Goal: Information Seeking & Learning: Find contact information

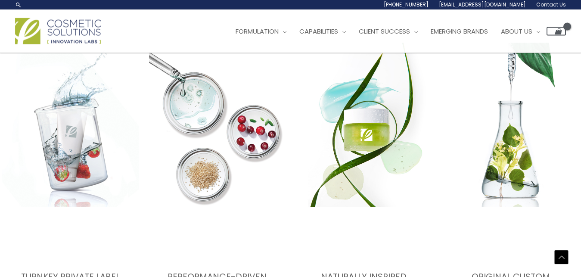
scroll to position [1102, 0]
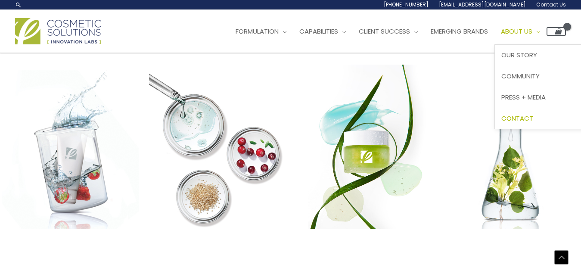
click at [533, 114] on span "Contact" at bounding box center [518, 118] width 32 height 9
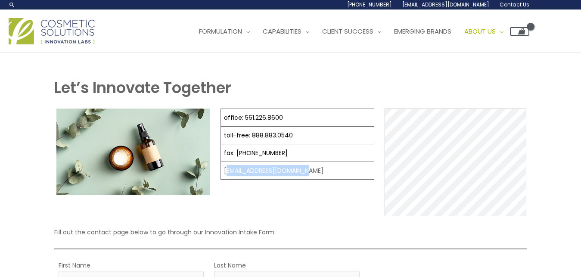
drag, startPoint x: 224, startPoint y: 168, endPoint x: 312, endPoint y: 175, distance: 87.3
click at [312, 175] on td "[EMAIL_ADDRESS][DOMAIN_NAME]" at bounding box center [297, 171] width 153 height 18
click at [306, 171] on td "[EMAIL_ADDRESS][DOMAIN_NAME]" at bounding box center [297, 171] width 153 height 18
drag, startPoint x: 306, startPoint y: 171, endPoint x: 219, endPoint y: 174, distance: 86.7
click at [221, 174] on figure "office: 561.226.8600 toll-free: [PHONE_NUMBER] fax: [PHONE_NUMBER] [EMAIL_ADDRE…" at bounding box center [298, 149] width 154 height 80
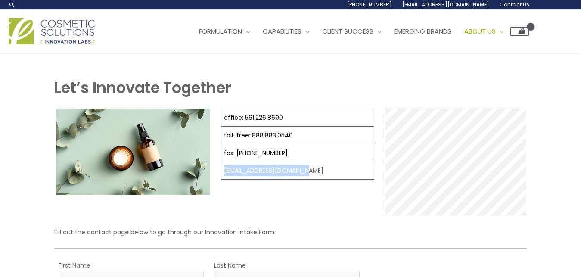
copy td "[EMAIL_ADDRESS][DOMAIN_NAME]"
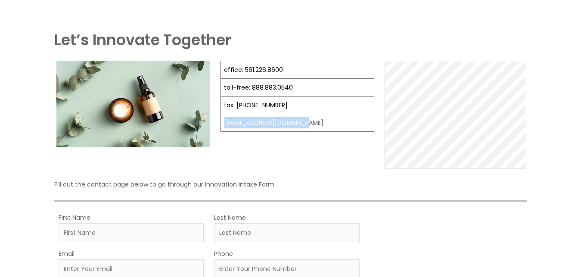
scroll to position [37, 0]
